Goal: Task Accomplishment & Management: Use online tool/utility

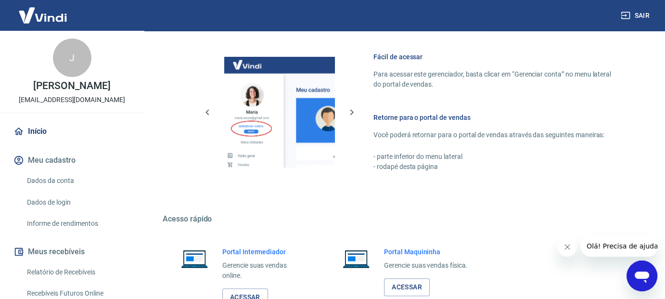
scroll to position [480, 0]
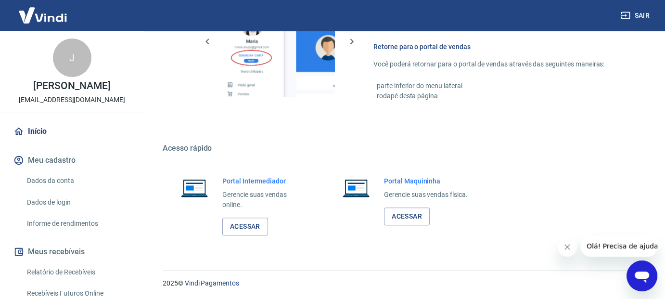
click at [342, 265] on div "2025 © Vindi Pagamentos" at bounding box center [402, 278] width 503 height 41
click at [243, 222] on link "Acessar" at bounding box center [245, 227] width 46 height 18
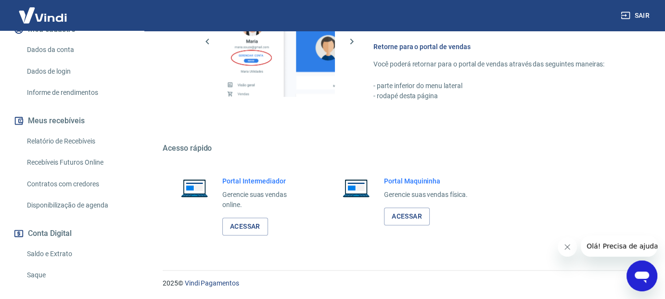
scroll to position [193, 0]
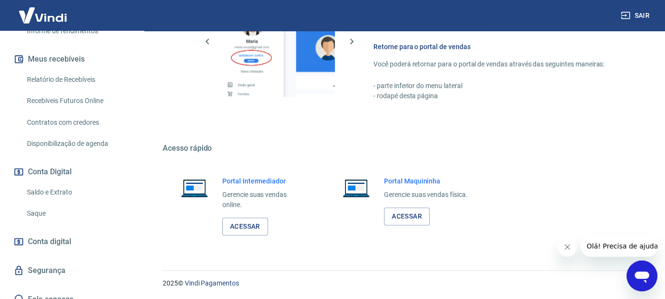
click at [58, 213] on link "Saque" at bounding box center [77, 214] width 109 height 20
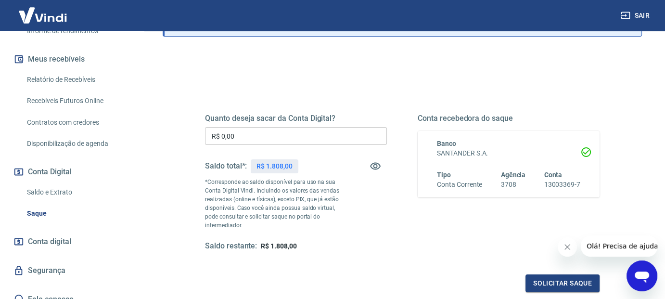
scroll to position [96, 0]
